Goal: Information Seeking & Learning: Learn about a topic

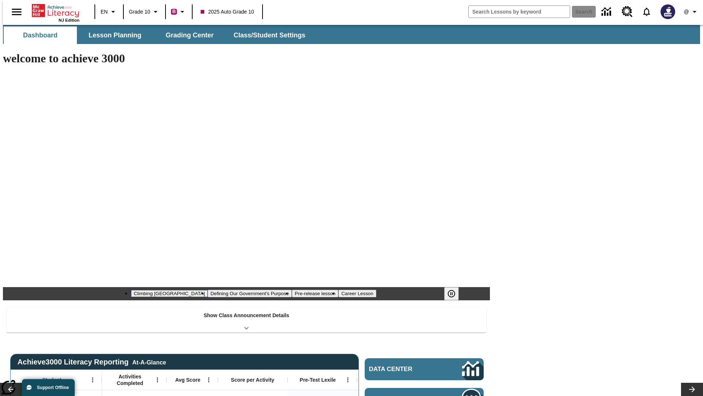
click at [207, 290] on button "Climbing [GEOGRAPHIC_DATA]" at bounding box center [169, 293] width 76 height 7
click at [455, 289] on icon "Pause" at bounding box center [451, 293] width 9 height 9
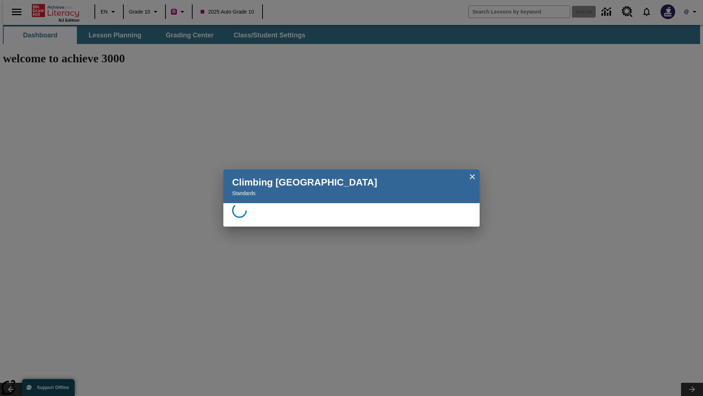
click at [473, 177] on icon "Close" at bounding box center [472, 176] width 5 height 5
